Goal: Communication & Community: Participate in discussion

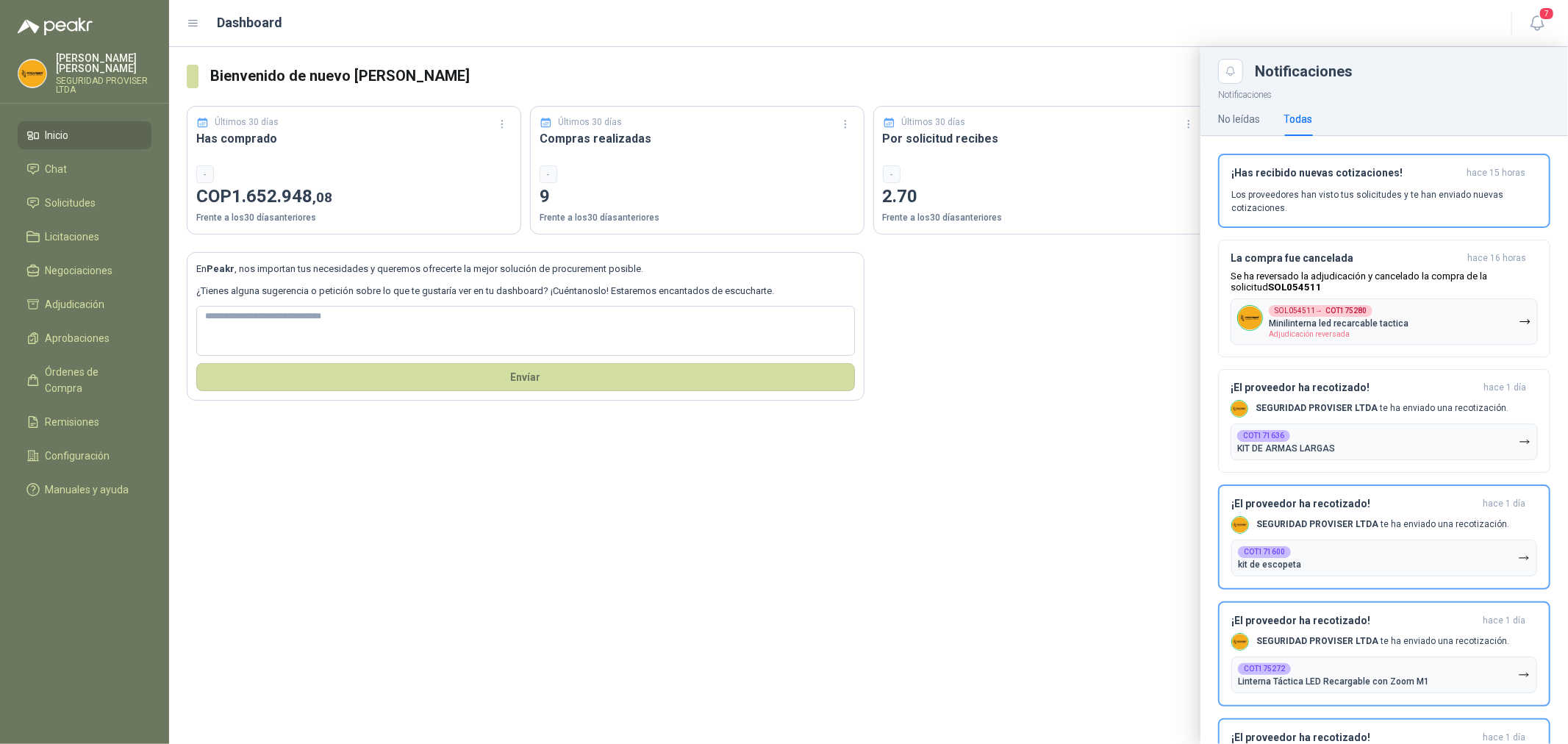
scroll to position [1144, 0]
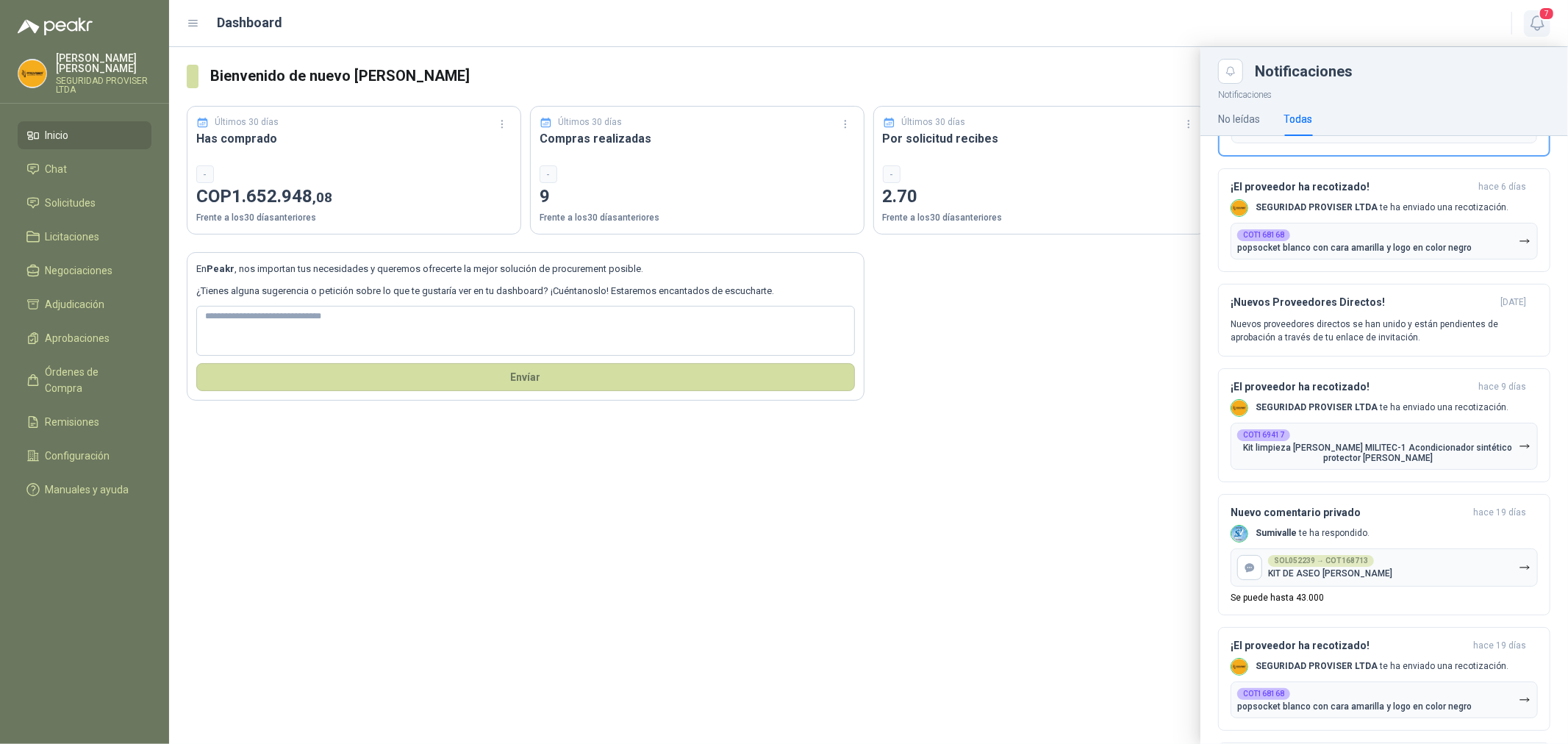
click at [1549, 15] on span "7" at bounding box center [1546, 13] width 16 height 14
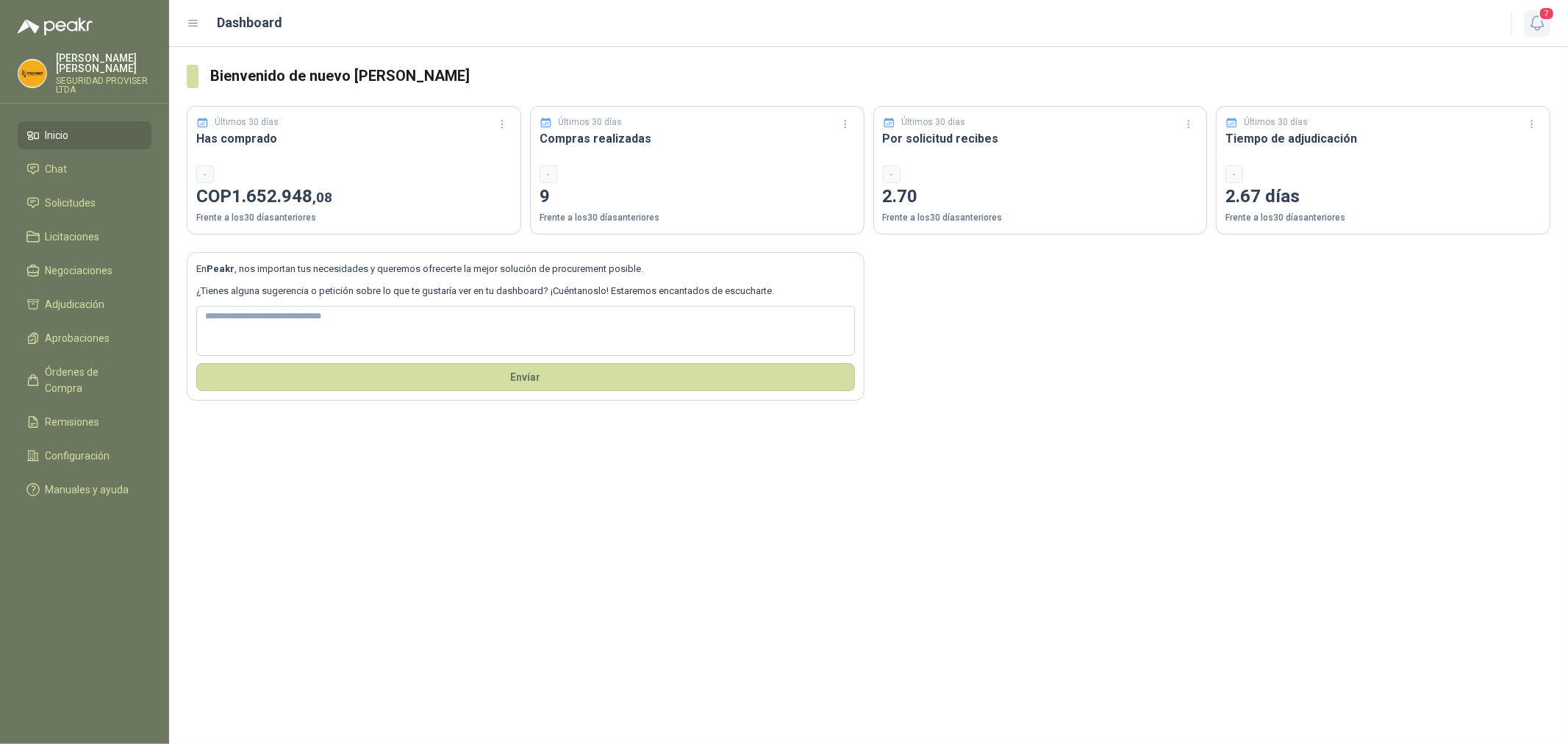
click at [1549, 15] on span "7" at bounding box center [1546, 13] width 16 height 14
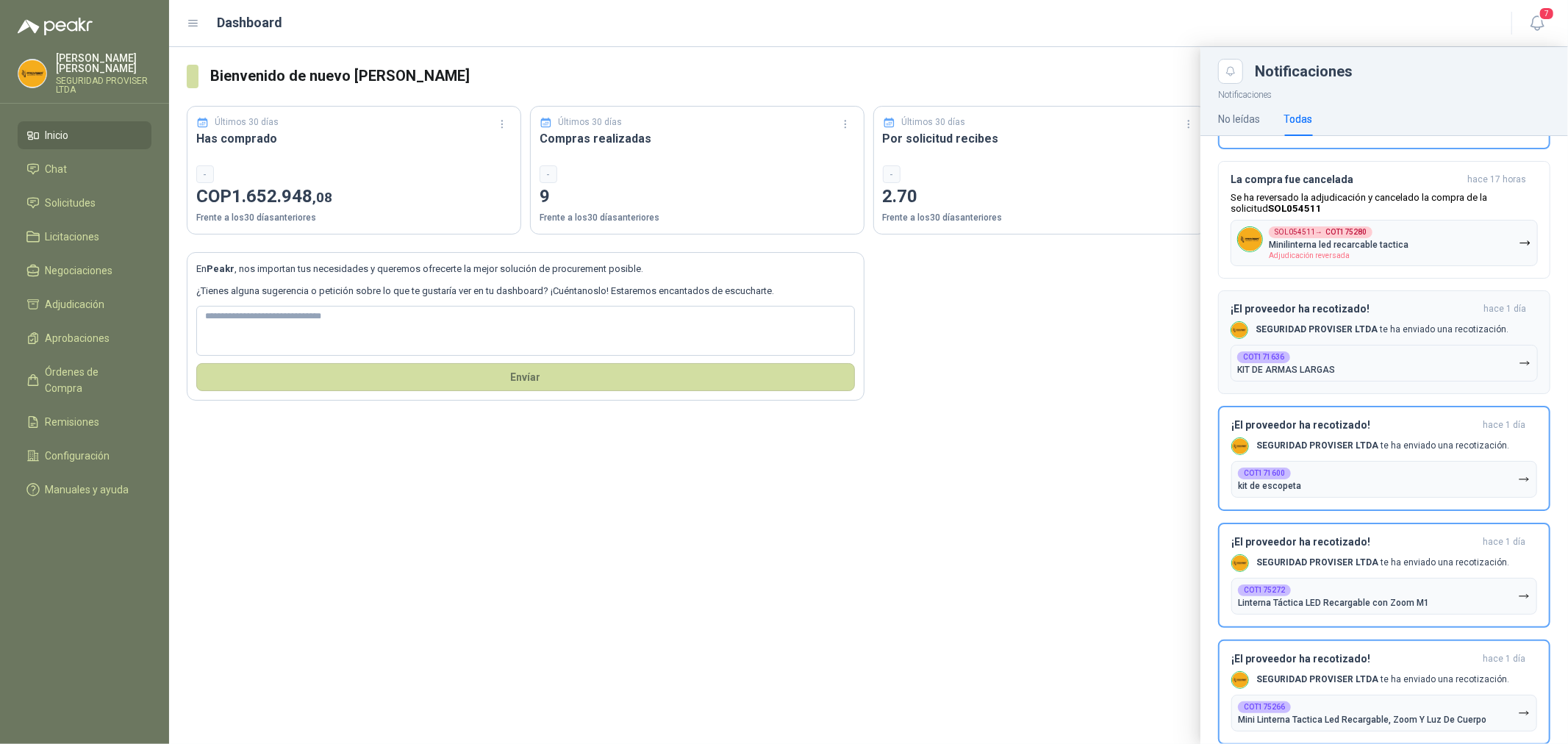
scroll to position [0, 0]
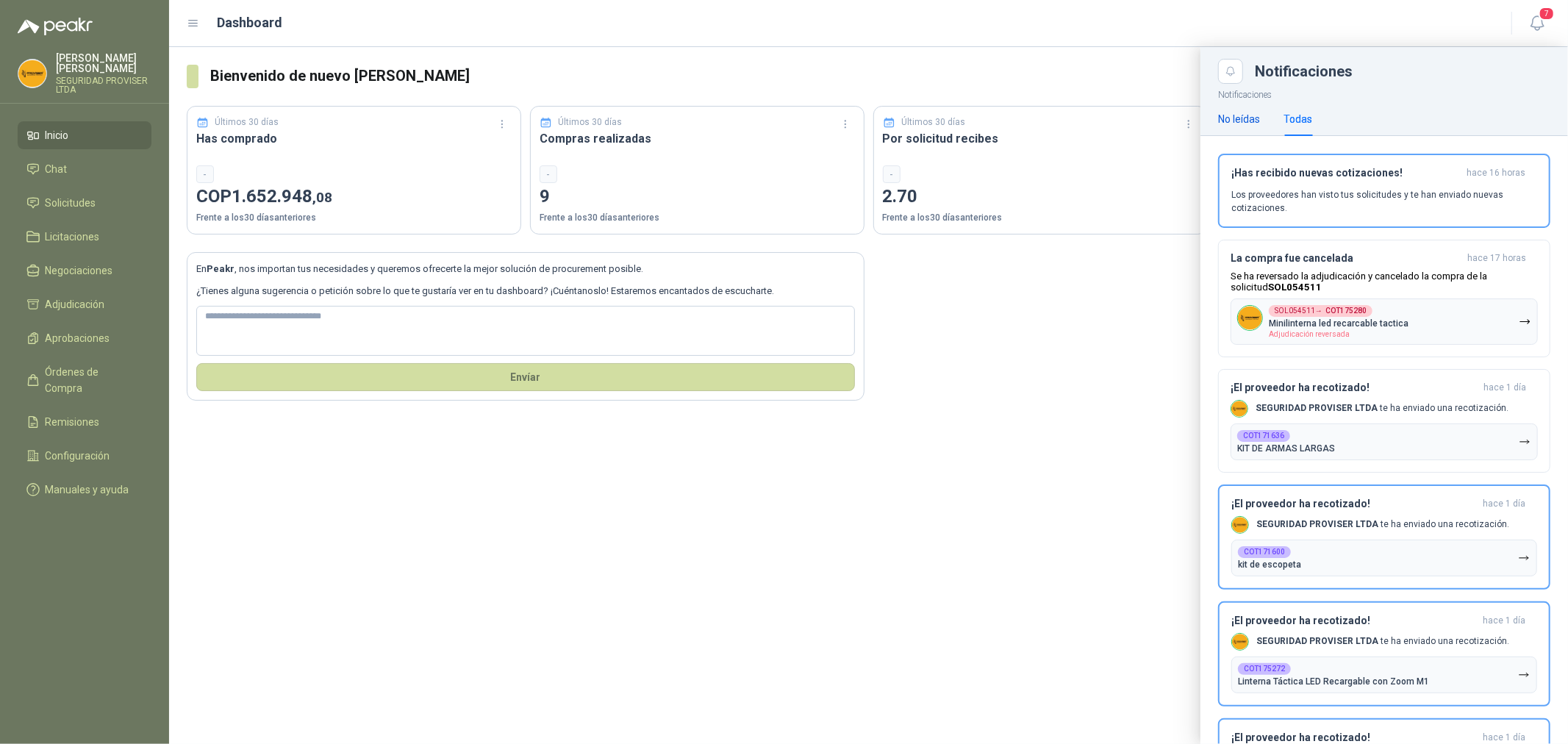
click at [1224, 116] on div "No leídas" at bounding box center [1239, 118] width 42 height 16
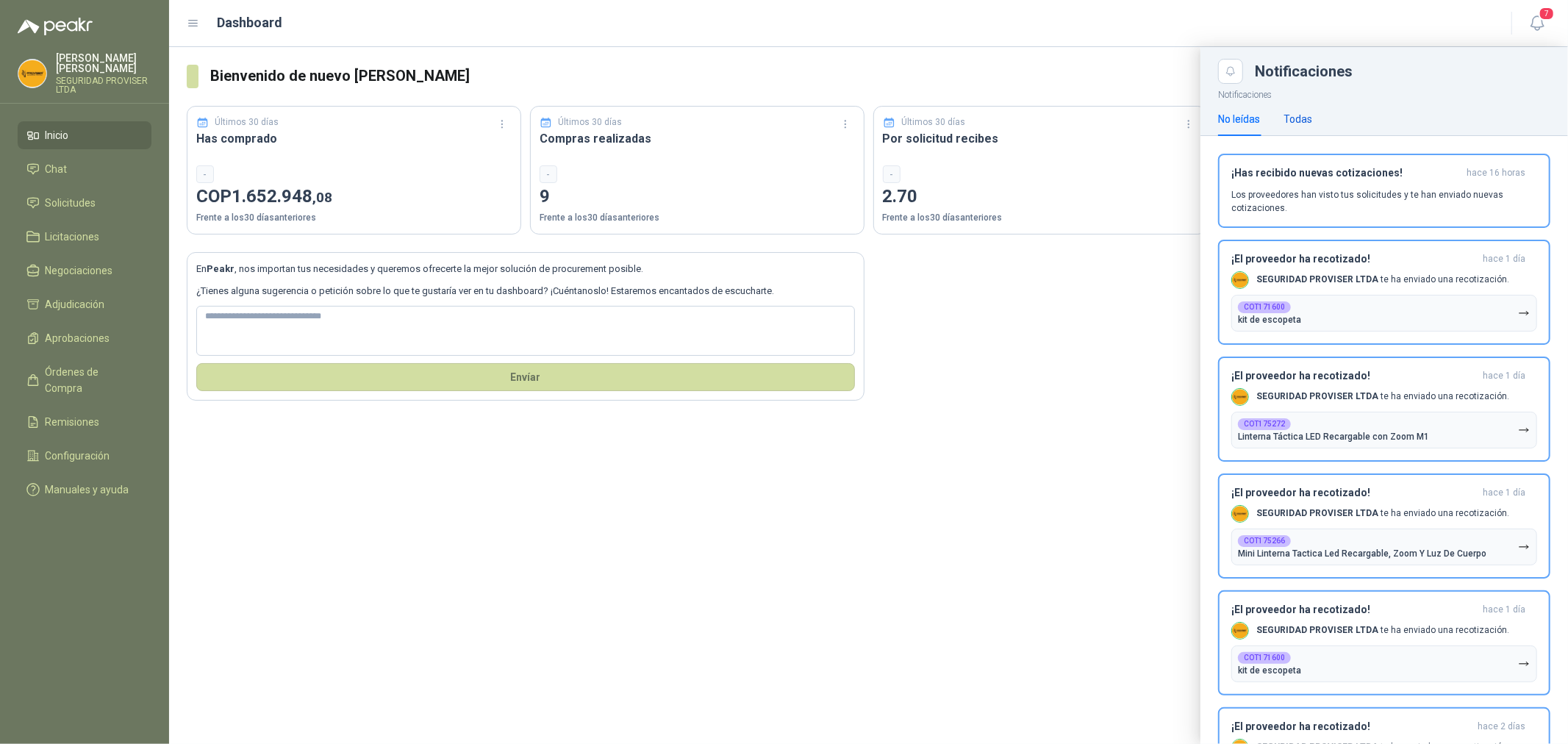
click at [1302, 121] on div "Todas" at bounding box center [1298, 118] width 29 height 16
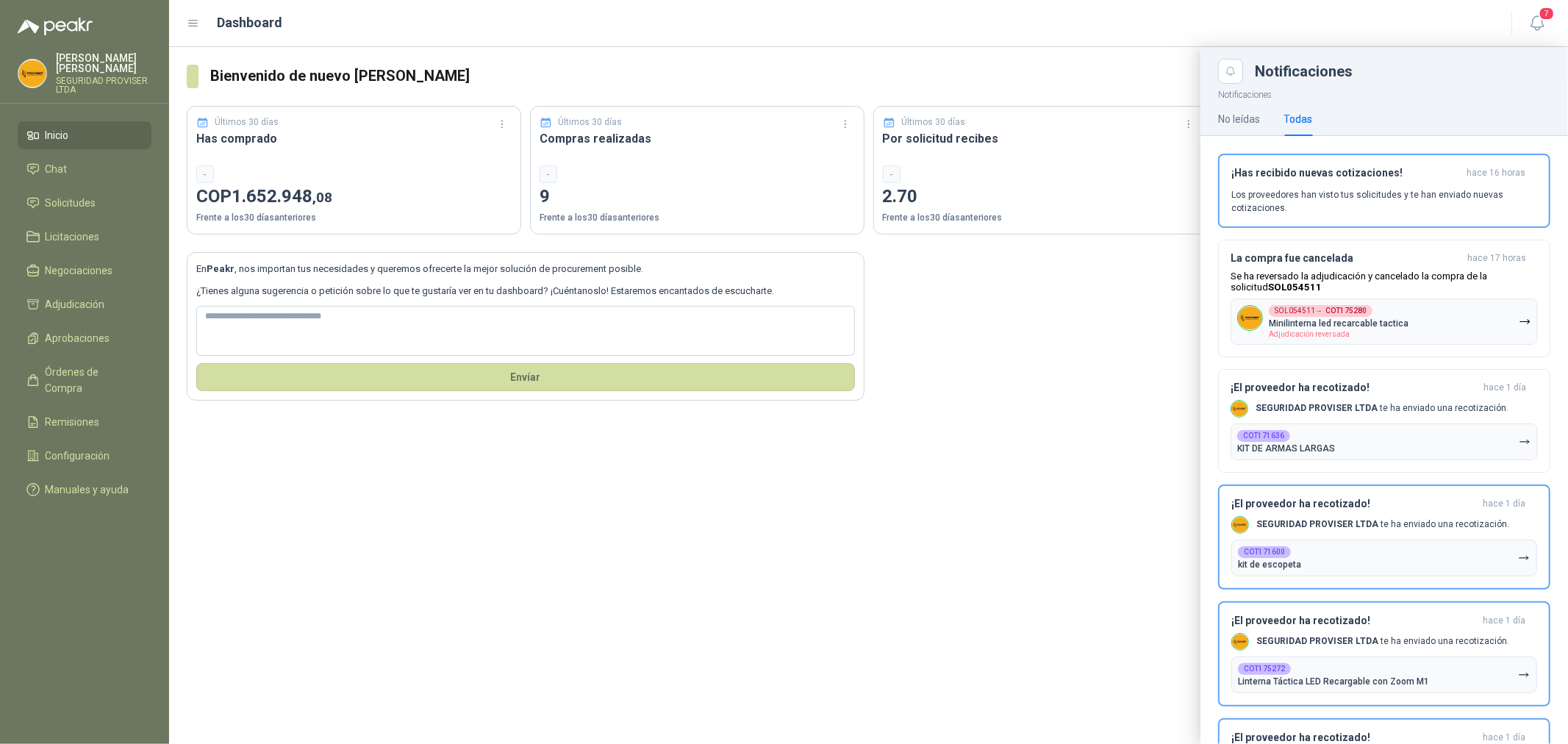
click at [90, 217] on ul "Inicio Chat Solicitudes Licitaciones Negociaciones Adjudicación Aprobaciones Ór…" at bounding box center [84, 316] width 169 height 388
click at [81, 202] on span "Solicitudes" at bounding box center [71, 202] width 50 height 16
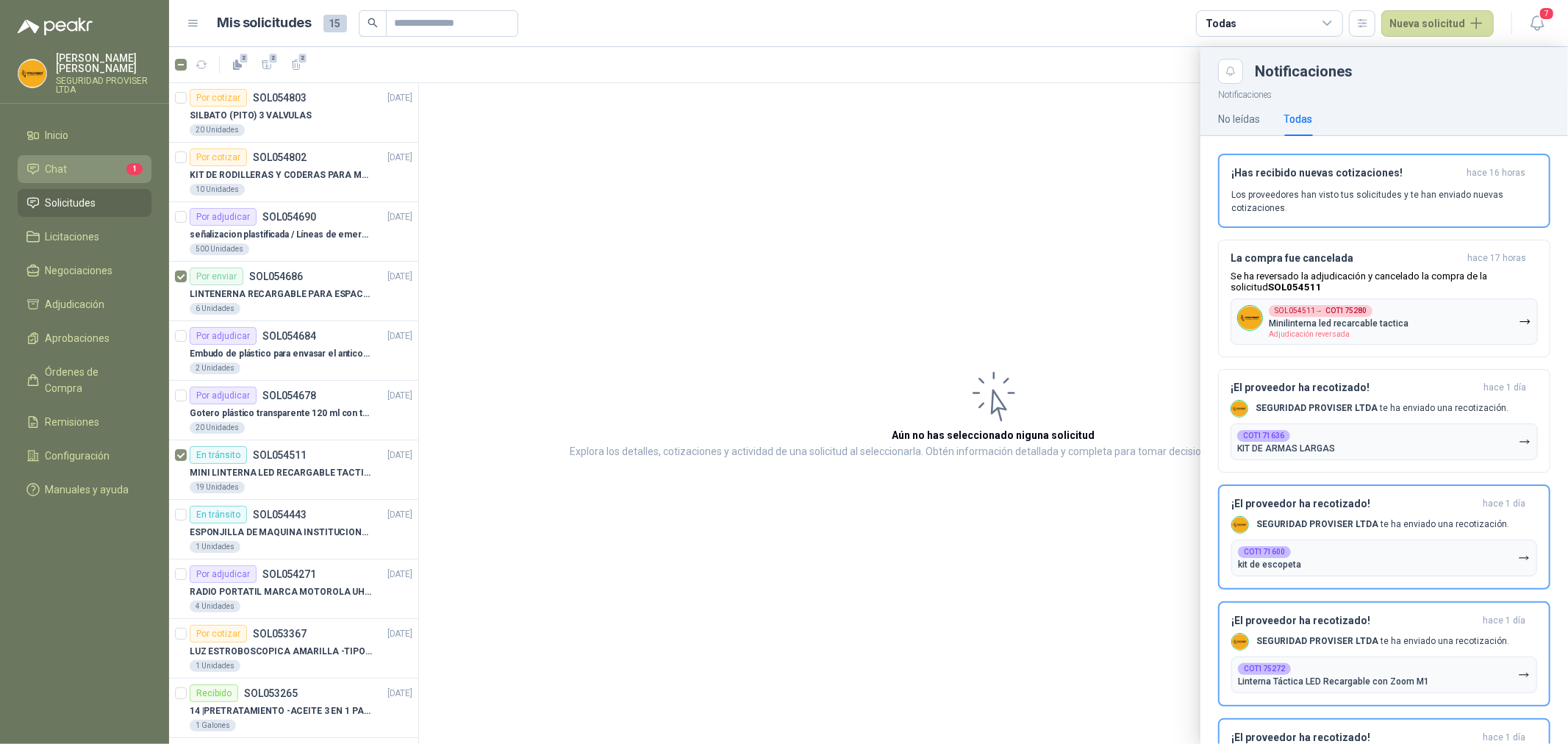
click at [39, 165] on icon at bounding box center [34, 170] width 13 height 13
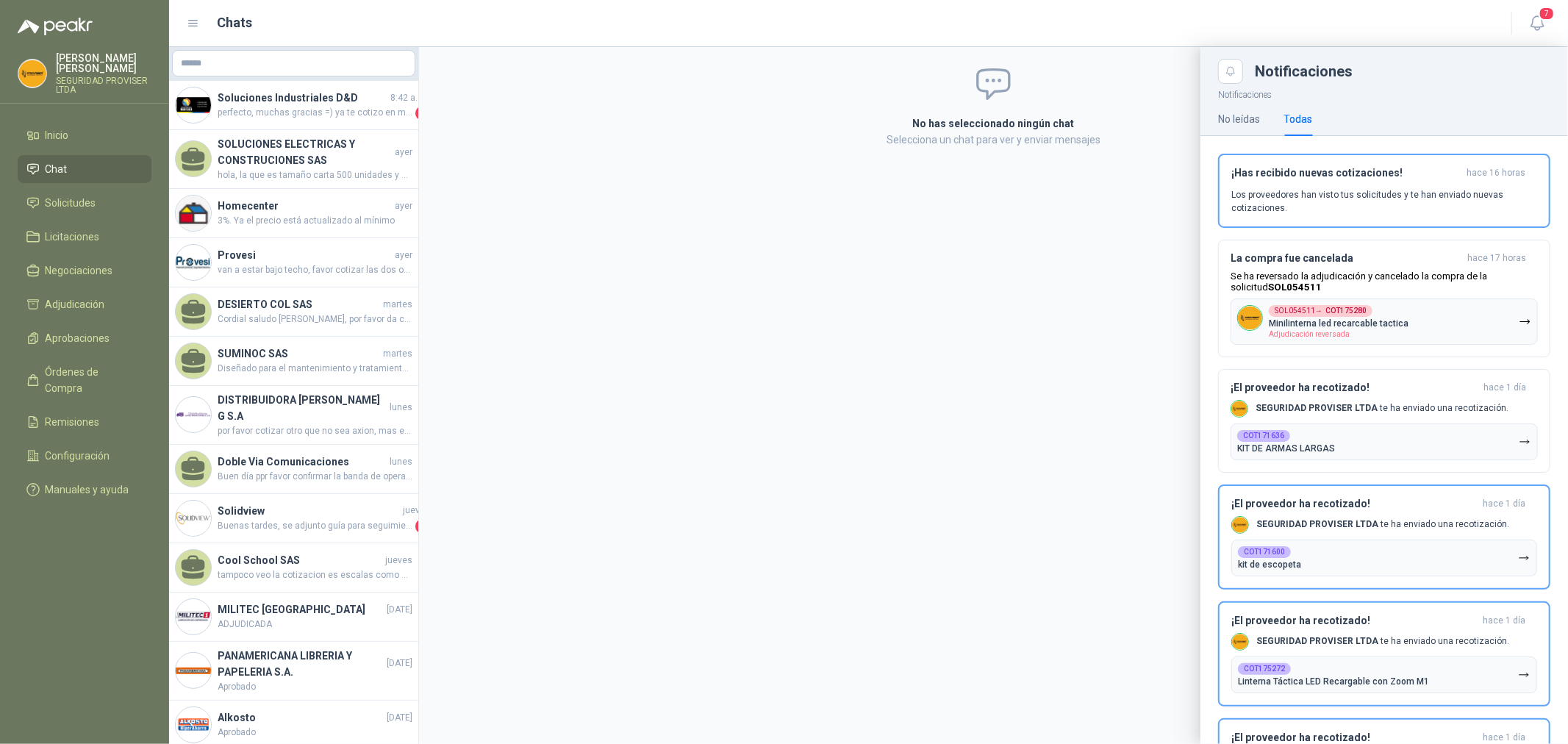
click at [260, 119] on div at bounding box center [868, 396] width 1399 height 697
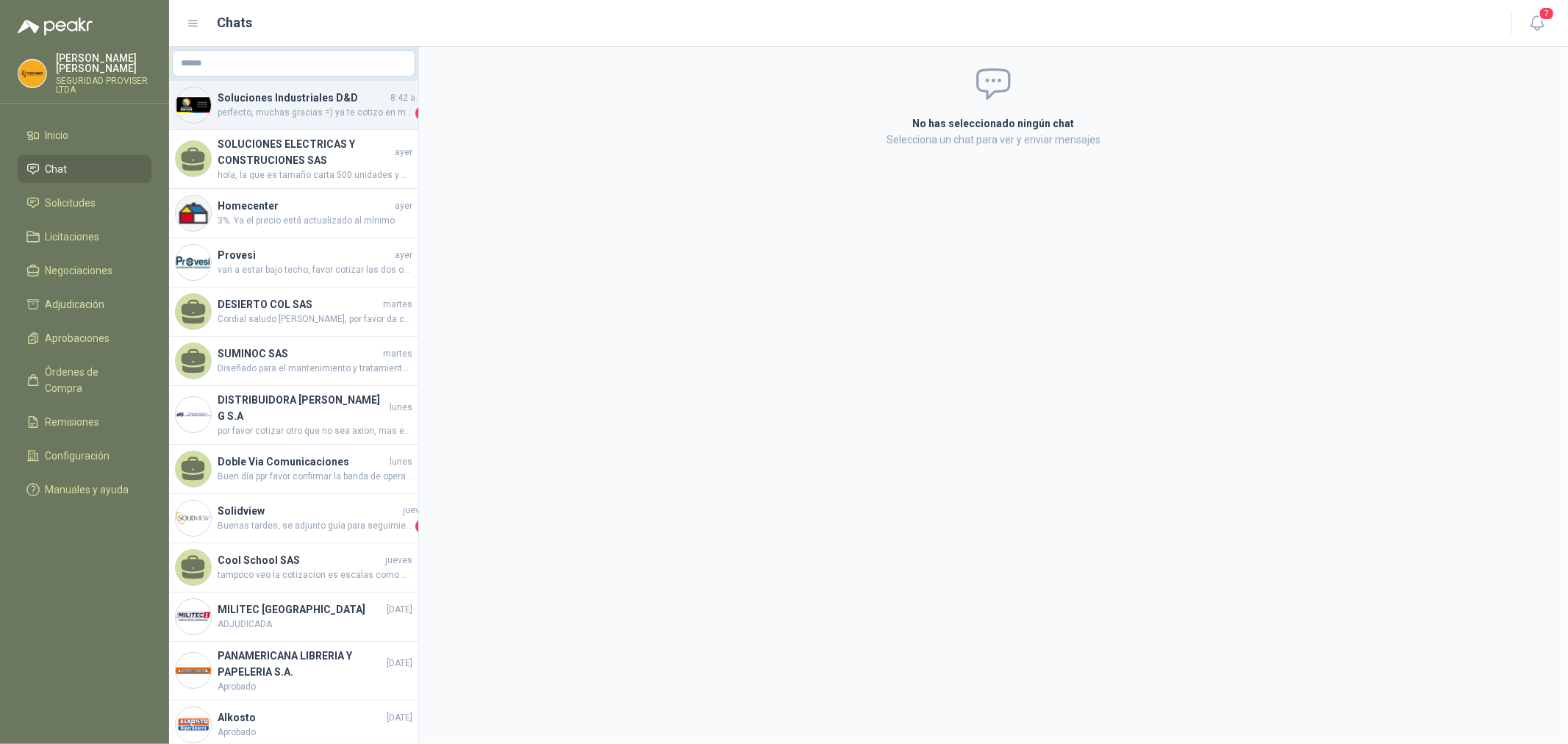
click at [250, 112] on span "perfecto, muchas gracias =) ya te cotizo en material de la señalizacion" at bounding box center [315, 113] width 195 height 15
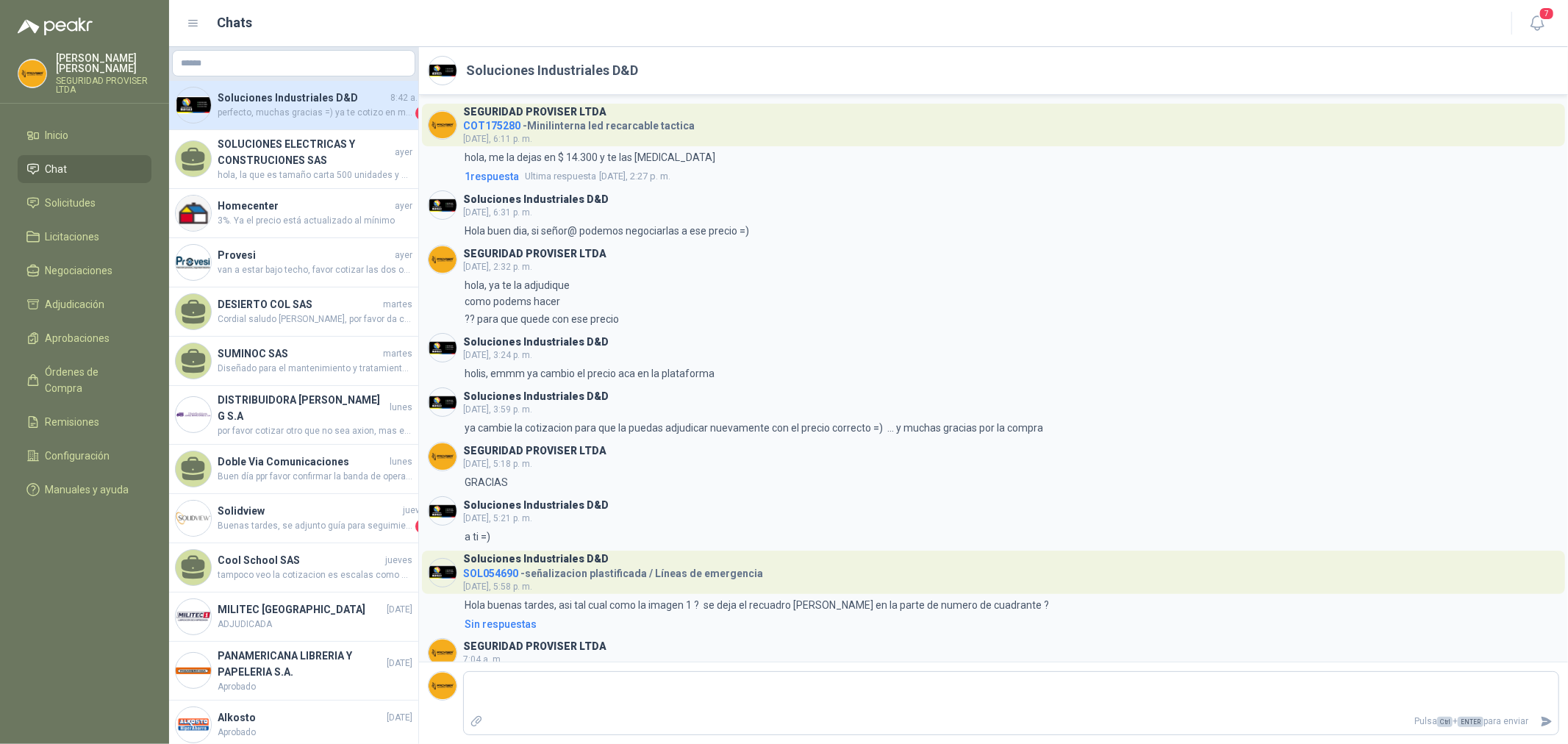
scroll to position [86, 0]
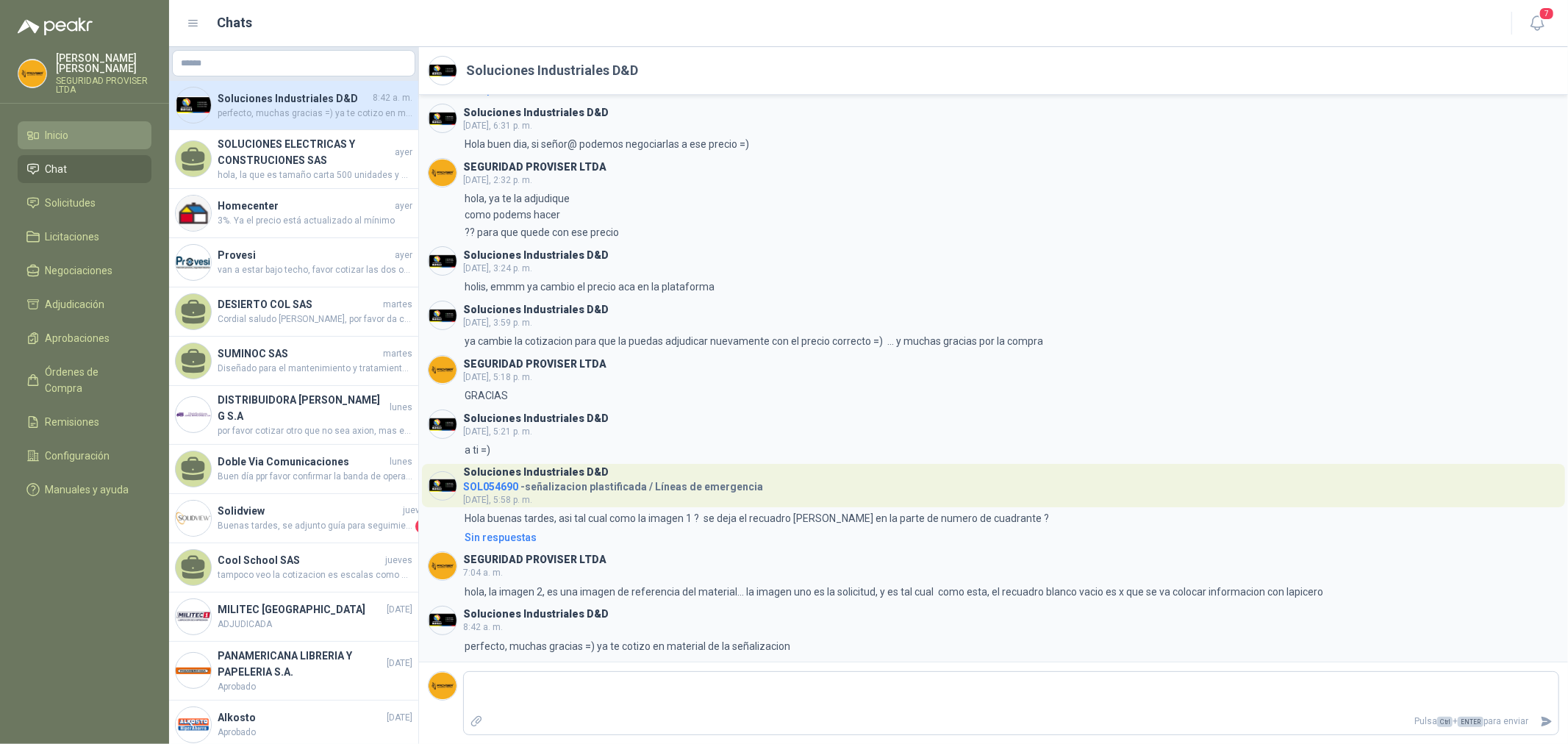
click at [65, 137] on span "Inicio" at bounding box center [57, 135] width 24 height 16
